Goal: Task Accomplishment & Management: Use online tool/utility

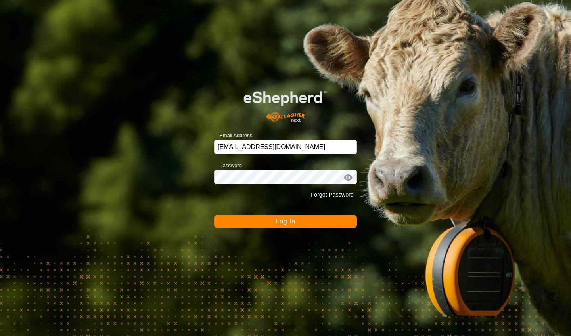
click at [277, 222] on span "Log In" at bounding box center [285, 221] width 19 height 7
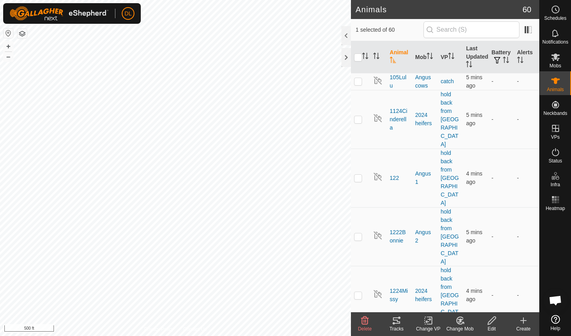
click at [396, 327] on div "Tracks" at bounding box center [397, 329] width 32 height 7
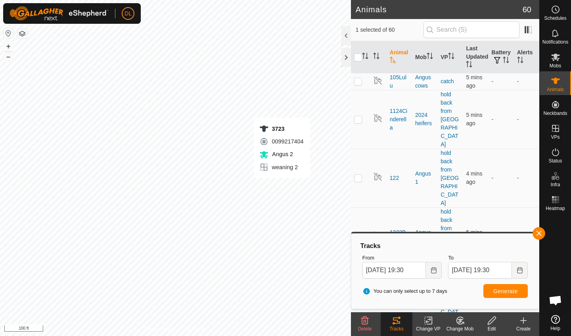
checkbox input "false"
click at [506, 293] on span "Generate" at bounding box center [505, 291] width 25 height 6
click at [541, 231] on button "button" at bounding box center [539, 233] width 13 height 13
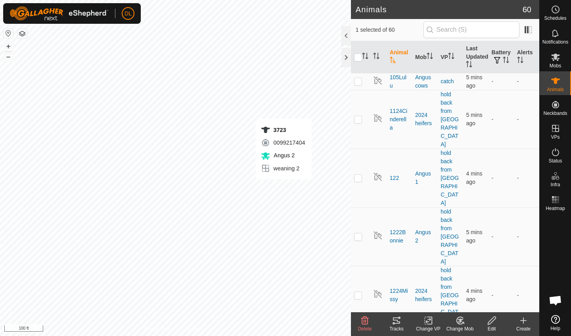
checkbox input "false"
checkbox input "true"
checkbox input "false"
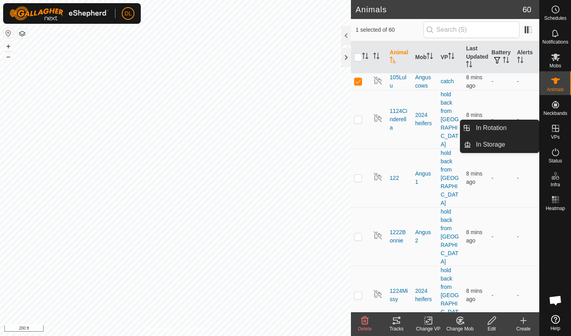
click at [554, 133] on es-virtualpaddocks-svg-icon at bounding box center [555, 128] width 14 height 13
click at [557, 135] on span "VPs" at bounding box center [555, 137] width 9 height 5
click at [509, 130] on link "In Rotation" at bounding box center [505, 128] width 68 height 16
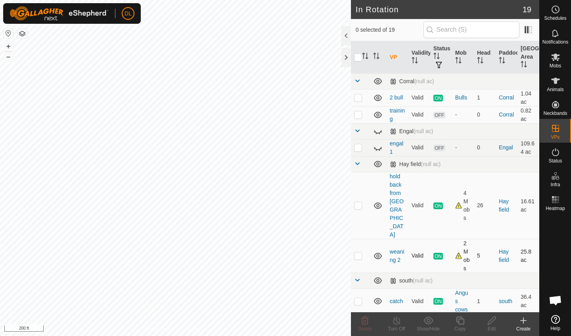
scroll to position [26, 0]
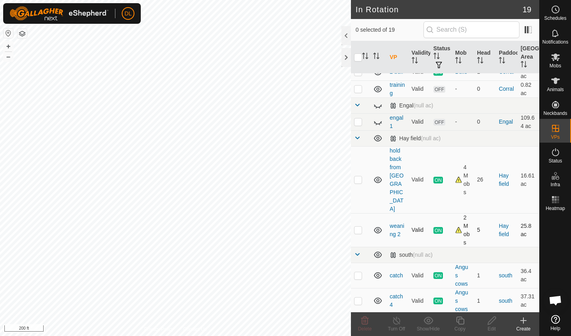
click at [360, 227] on p-checkbox at bounding box center [358, 230] width 8 height 6
checkbox input "true"
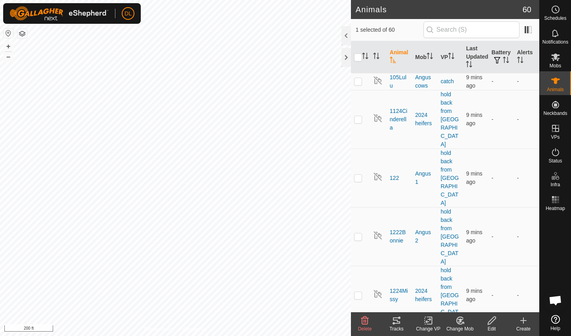
click at [425, 322] on icon at bounding box center [428, 321] width 10 height 10
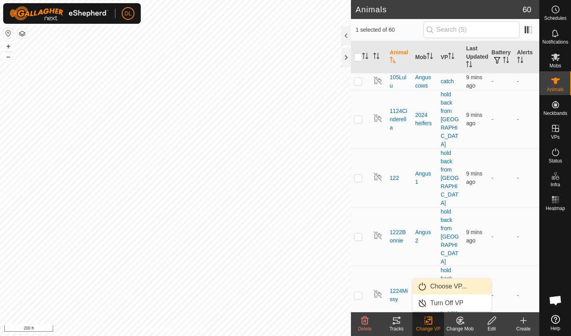
click at [435, 291] on link "Choose VP..." at bounding box center [452, 287] width 79 height 16
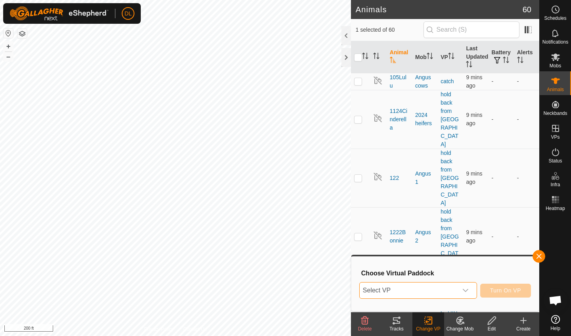
click at [427, 293] on span "Select VP" at bounding box center [409, 291] width 98 height 16
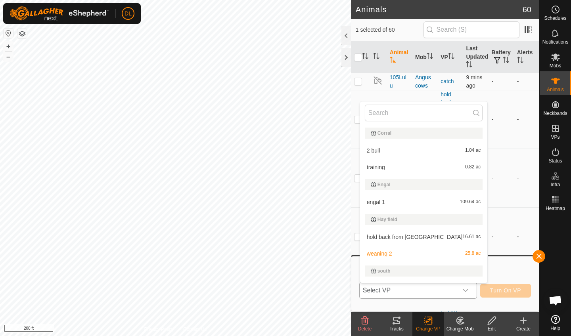
scroll to position [13, 0]
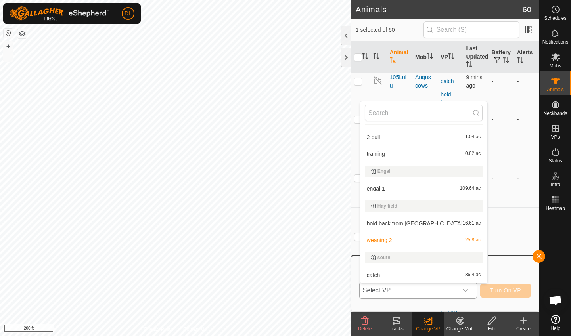
click at [390, 223] on li "hold back from [GEOGRAPHIC_DATA] 16.61 ac" at bounding box center [424, 224] width 128 height 16
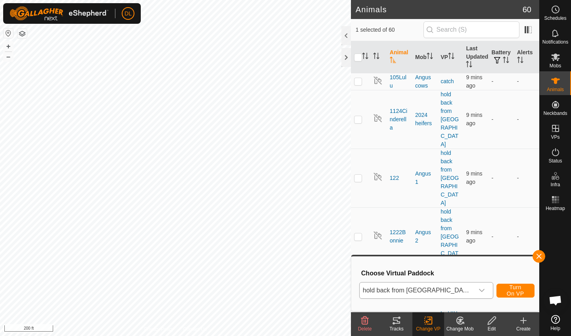
click at [506, 293] on span "Turn On VP" at bounding box center [515, 290] width 18 height 13
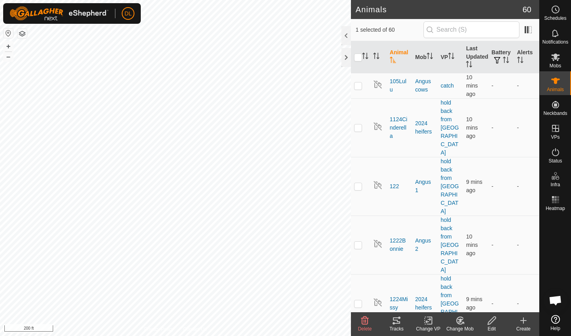
click at [430, 325] on icon at bounding box center [428, 321] width 10 height 10
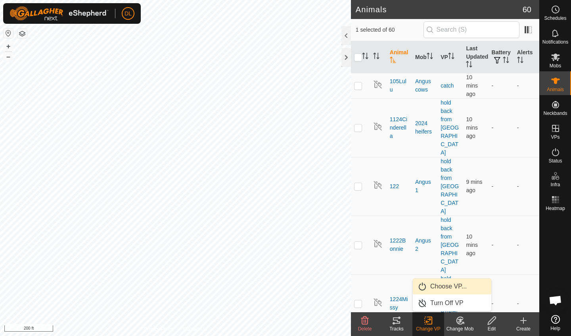
click at [440, 289] on link "Choose VP..." at bounding box center [452, 287] width 79 height 16
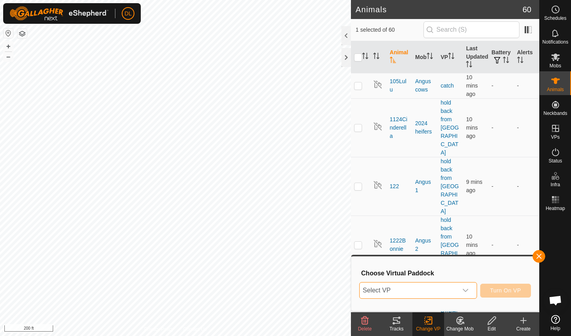
click at [434, 291] on span "Select VP" at bounding box center [409, 291] width 98 height 16
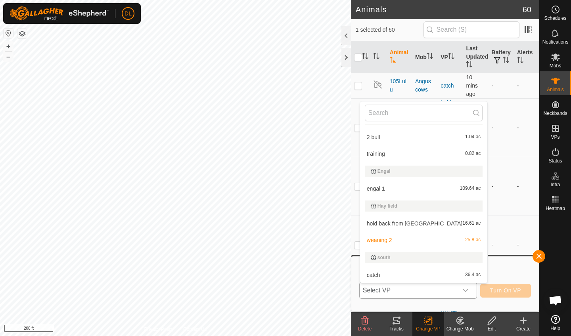
click at [397, 225] on li "hold back from [GEOGRAPHIC_DATA] 16.61 ac" at bounding box center [424, 224] width 128 height 16
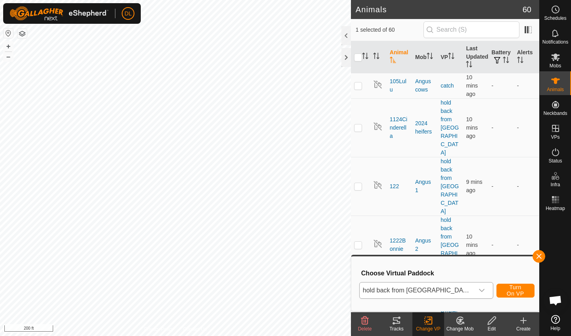
click at [506, 289] on span "Turn On VP" at bounding box center [515, 290] width 18 height 13
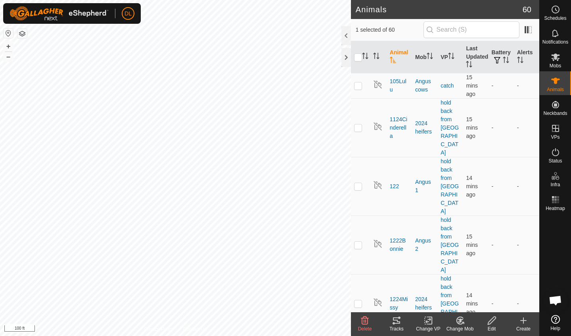
click at [396, 324] on icon at bounding box center [396, 321] width 7 height 6
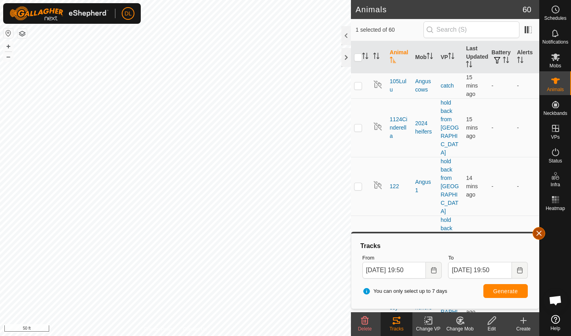
click at [540, 236] on button "button" at bounding box center [539, 233] width 13 height 13
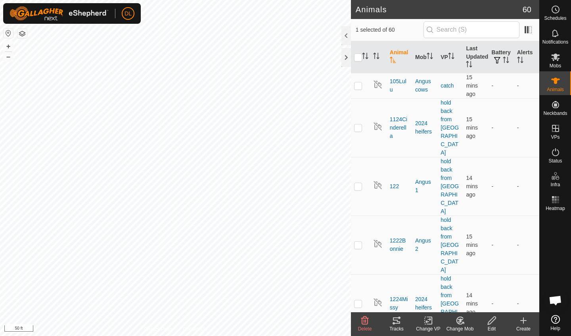
checkbox input "true"
click at [430, 321] on icon at bounding box center [428, 321] width 10 height 10
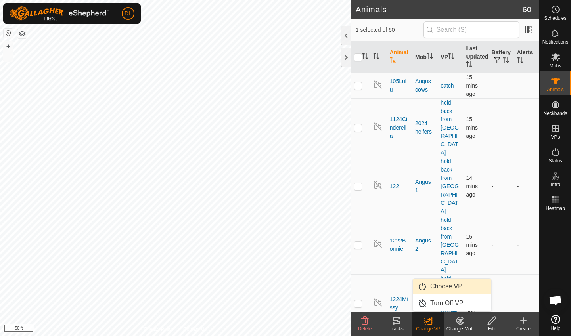
click at [440, 288] on link "Choose VP..." at bounding box center [452, 287] width 79 height 16
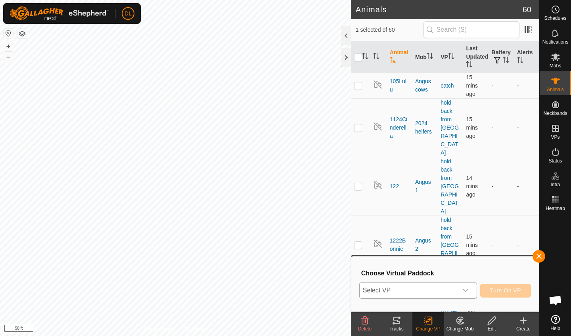
click at [428, 294] on span "Select VP" at bounding box center [409, 291] width 98 height 16
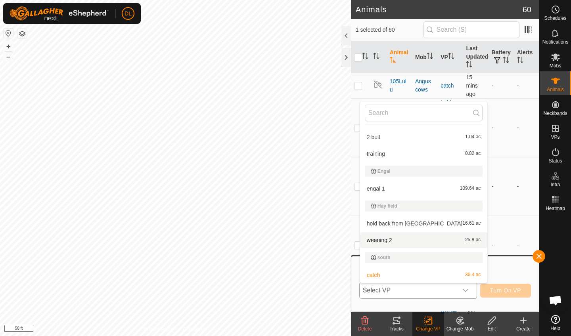
click at [386, 241] on li "weaning 2 25.8 ac" at bounding box center [424, 240] width 128 height 16
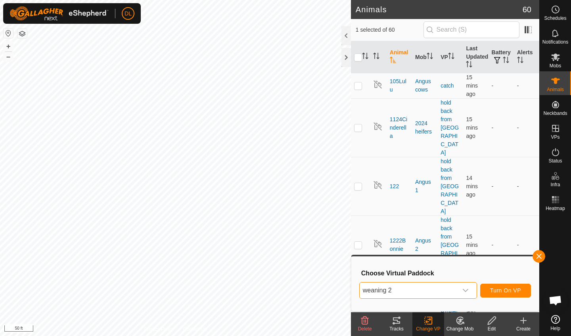
click at [509, 292] on span "Turn On VP" at bounding box center [505, 290] width 31 height 6
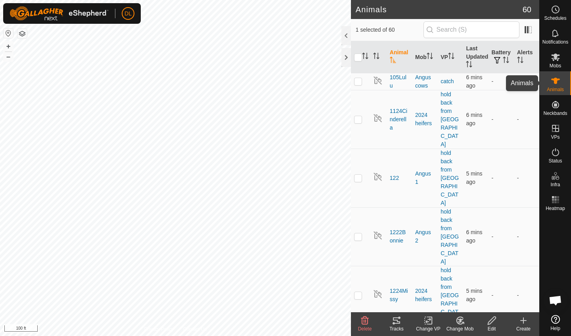
click at [555, 86] on es-animals-svg-icon at bounding box center [555, 81] width 14 height 13
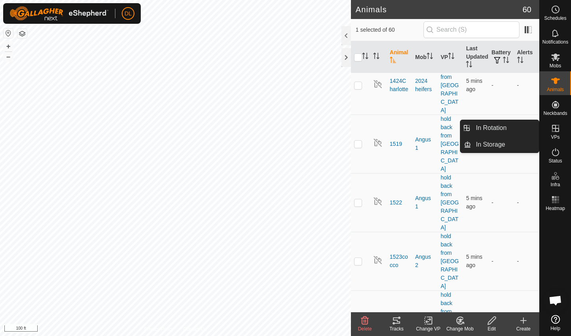
scroll to position [563, 0]
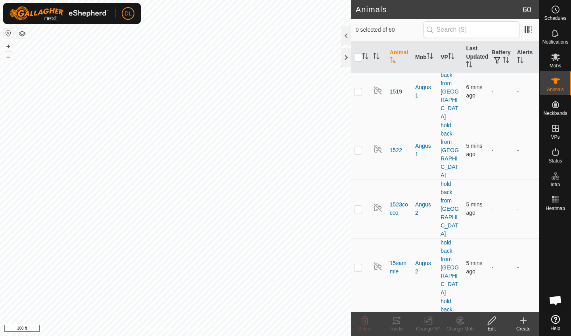
scroll to position [621, 0]
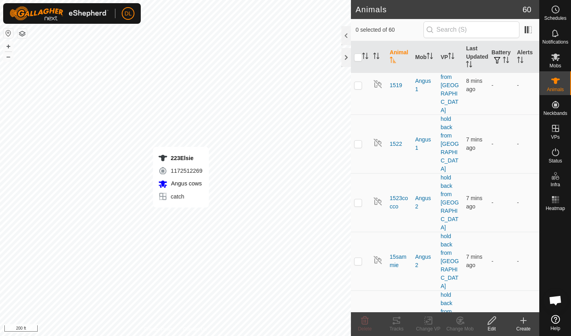
checkbox input "true"
click at [398, 322] on icon at bounding box center [396, 321] width 7 height 6
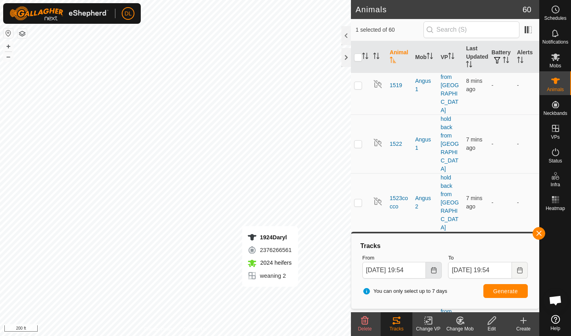
click at [432, 270] on icon "Choose Date" at bounding box center [433, 270] width 5 height 6
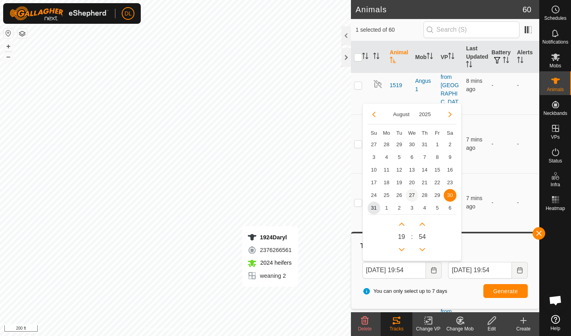
click at [411, 194] on span "27" at bounding box center [412, 195] width 13 height 13
type input "[DATE] 19:54"
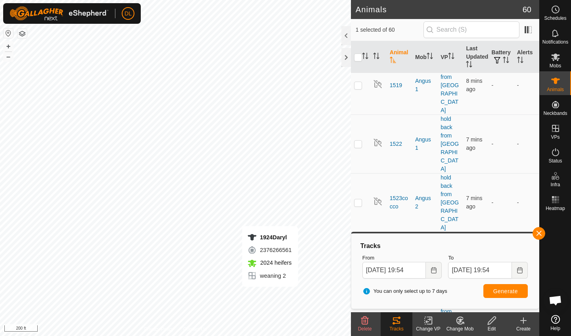
click at [502, 296] on button "Generate" at bounding box center [505, 291] width 44 height 14
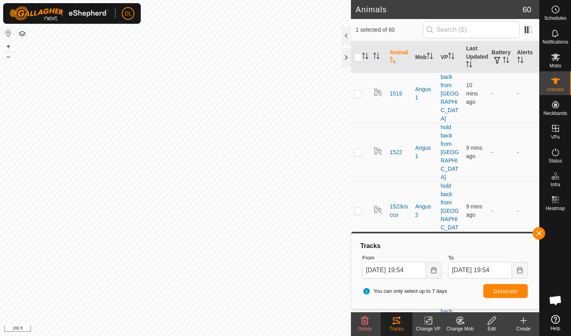
drag, startPoint x: 540, startPoint y: 234, endPoint x: 494, endPoint y: 258, distance: 52.5
click at [540, 234] on span "button" at bounding box center [539, 233] width 6 height 6
